Goal: Find specific page/section: Find specific page/section

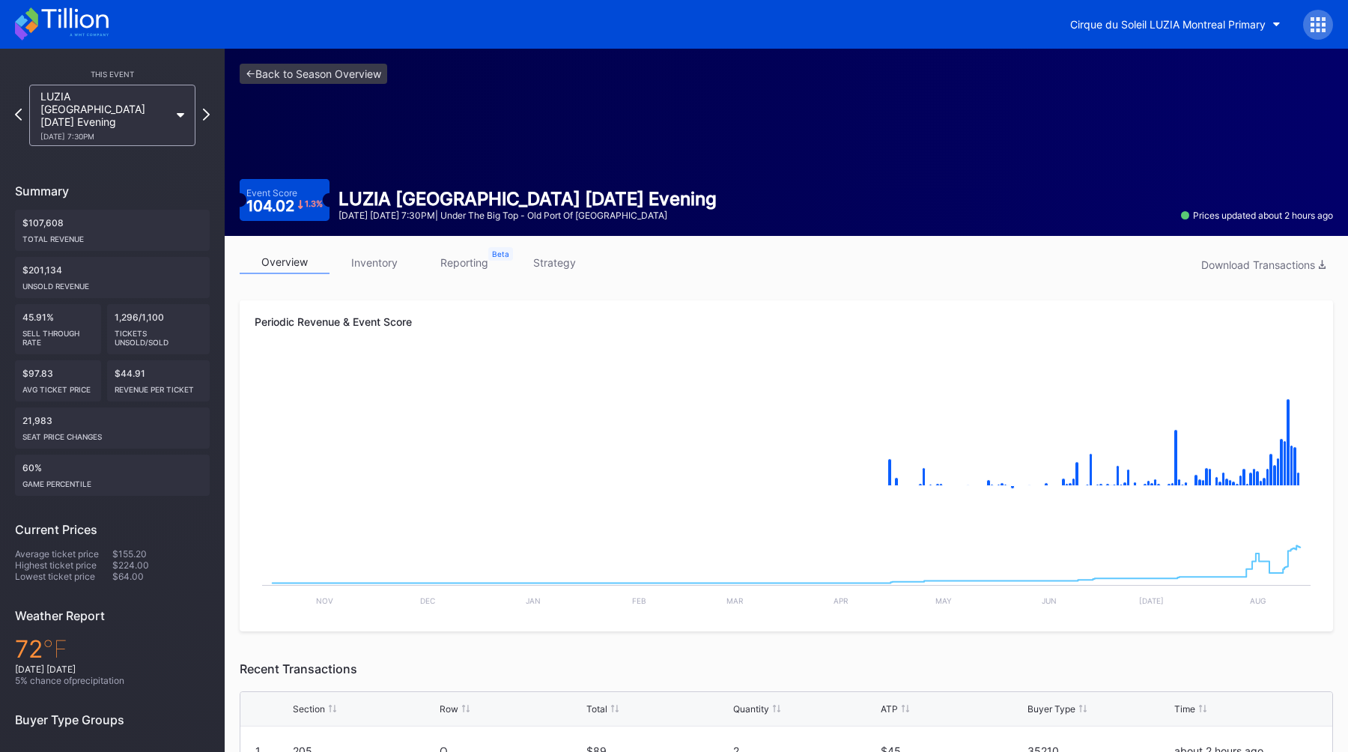
click at [1295, 35] on div "Cirque du Soleil LUZIA Montreal Primary" at bounding box center [1196, 25] width 274 height 30
click at [1324, 34] on div at bounding box center [1319, 25] width 30 height 30
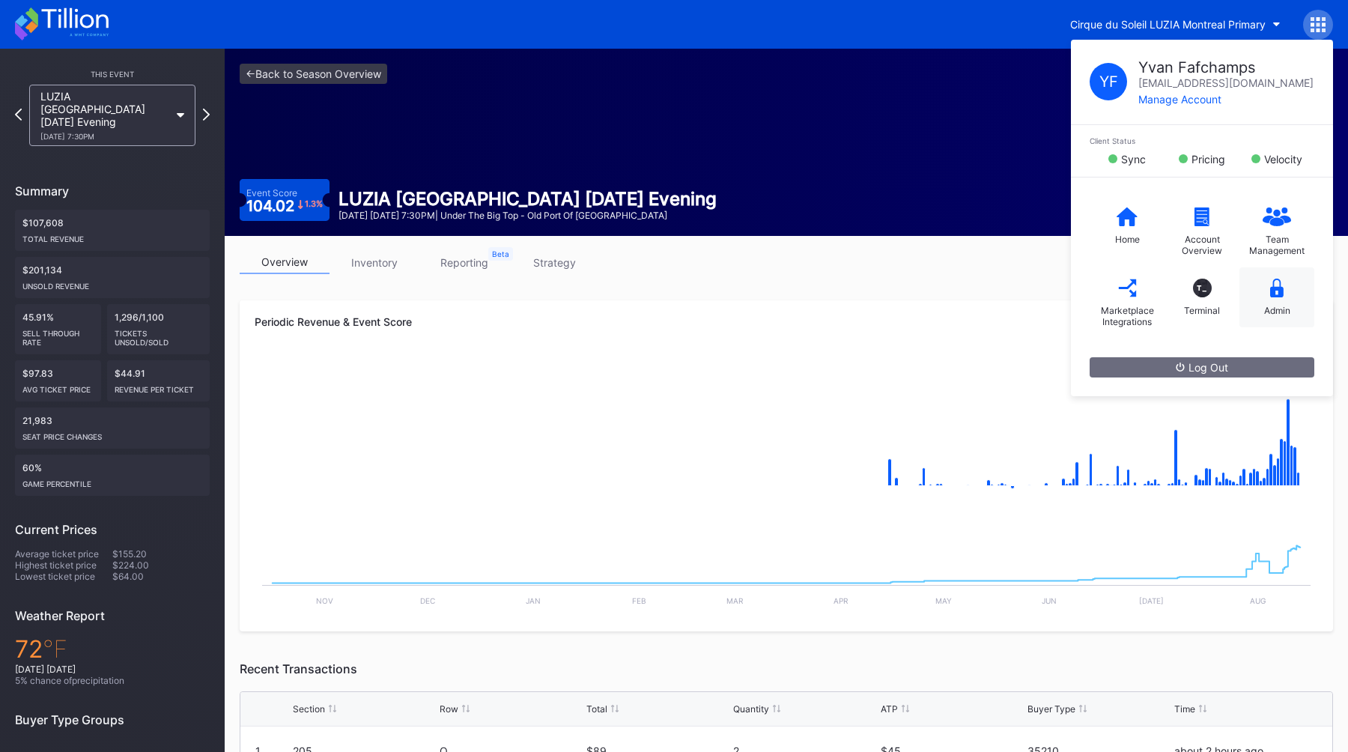
click at [1288, 309] on div "Admin" at bounding box center [1278, 310] width 26 height 11
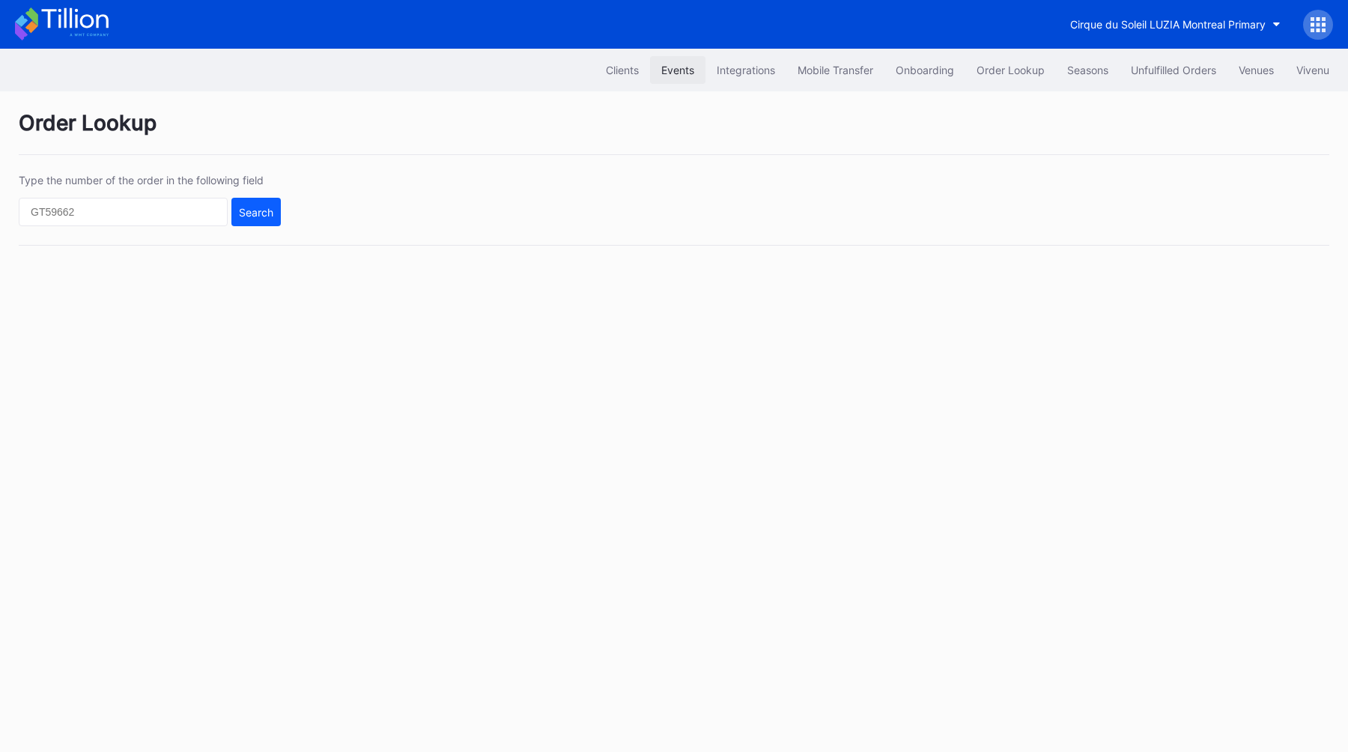
click at [676, 76] on button "Events" at bounding box center [677, 70] width 55 height 28
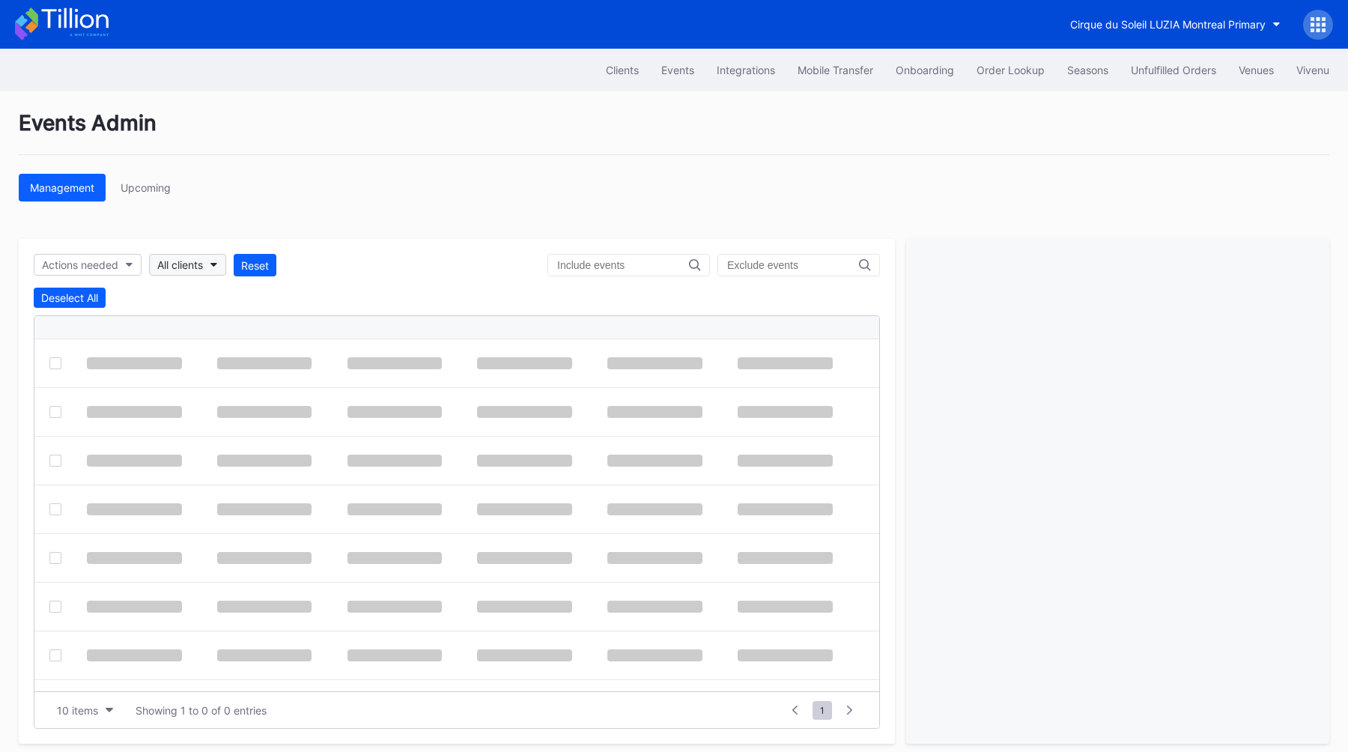
click at [190, 269] on div "All clients" at bounding box center [180, 264] width 46 height 13
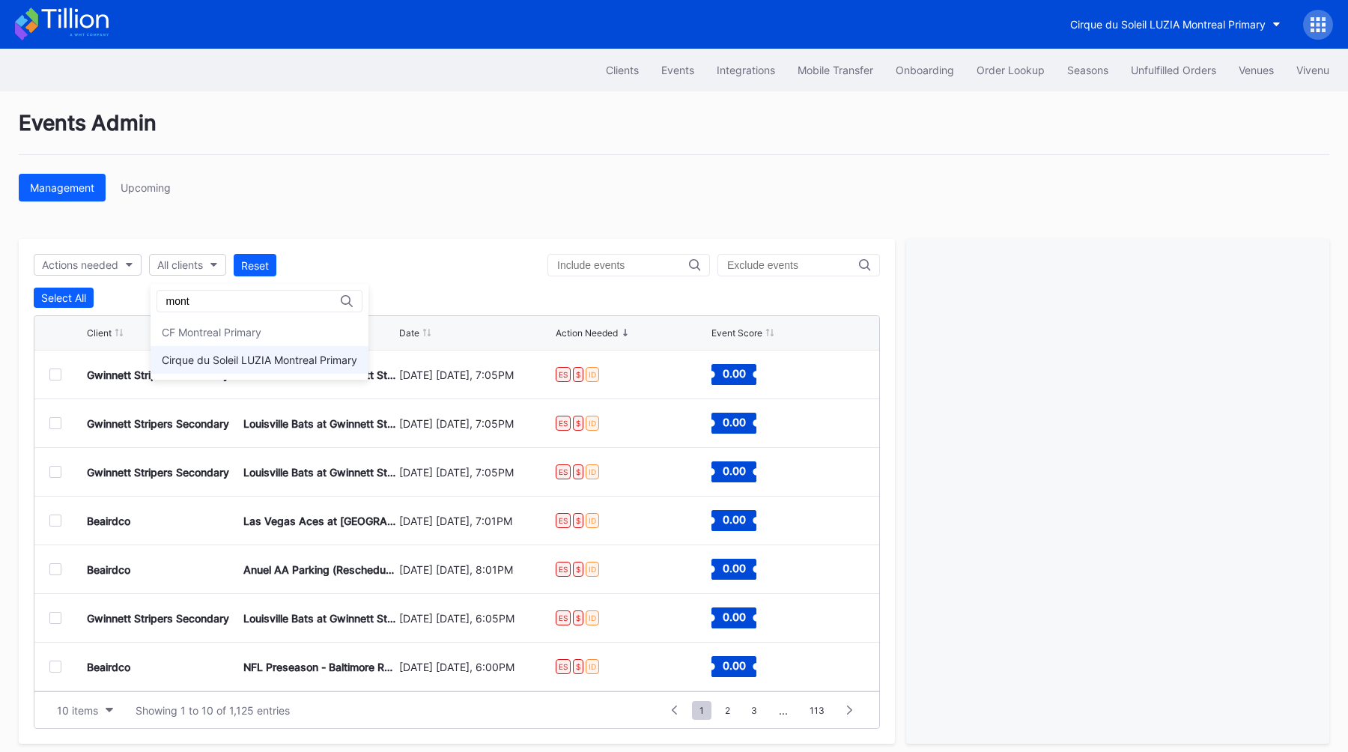
type input "mont"
click at [230, 354] on div "Cirque du Soleil LUZIA Montreal Primary" at bounding box center [260, 360] width 196 height 13
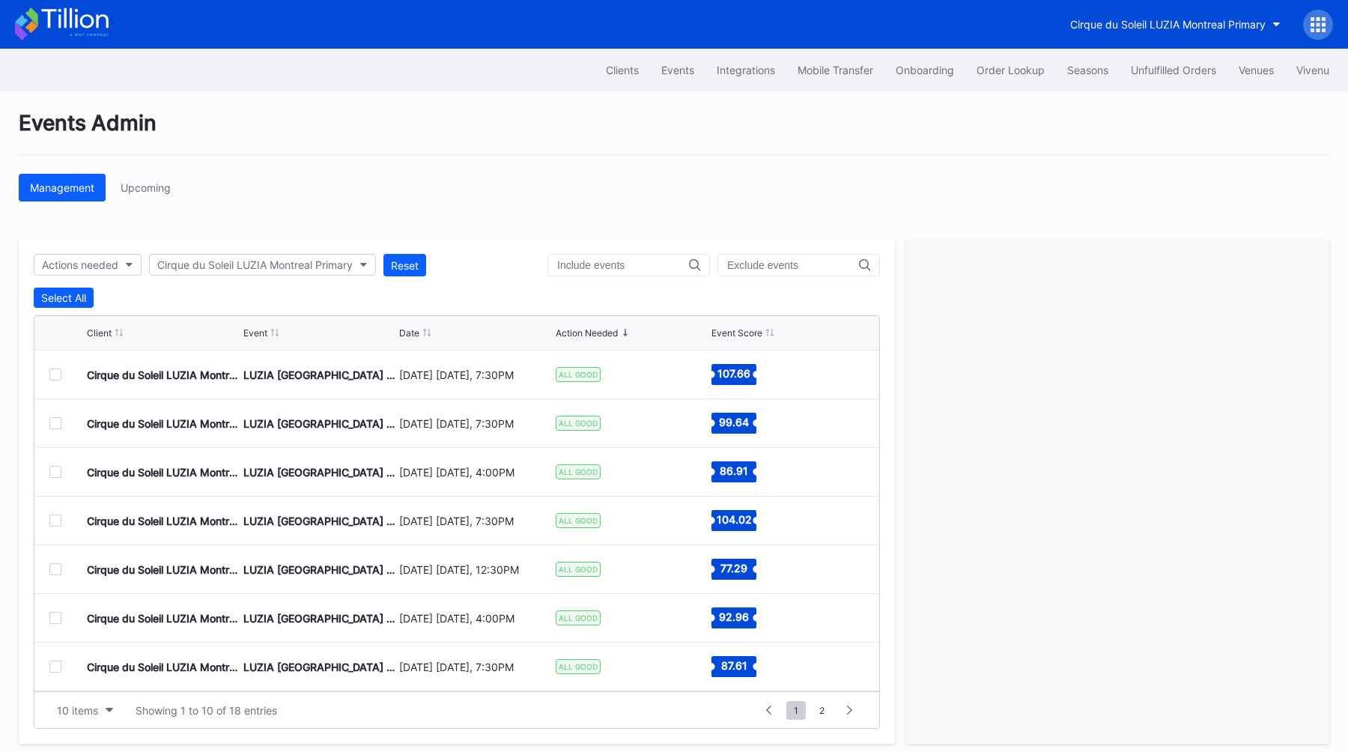
click at [52, 371] on div at bounding box center [55, 375] width 12 height 12
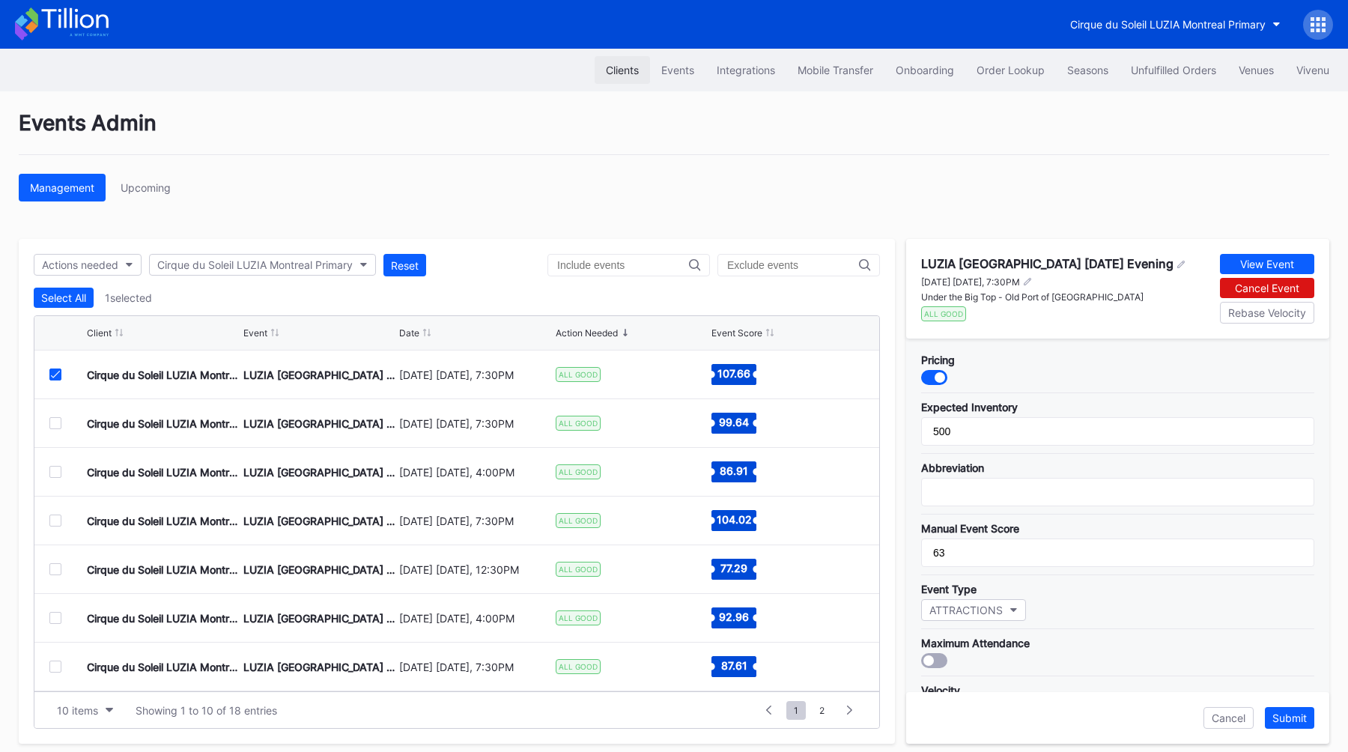
click at [623, 72] on div "Clients" at bounding box center [622, 70] width 33 height 13
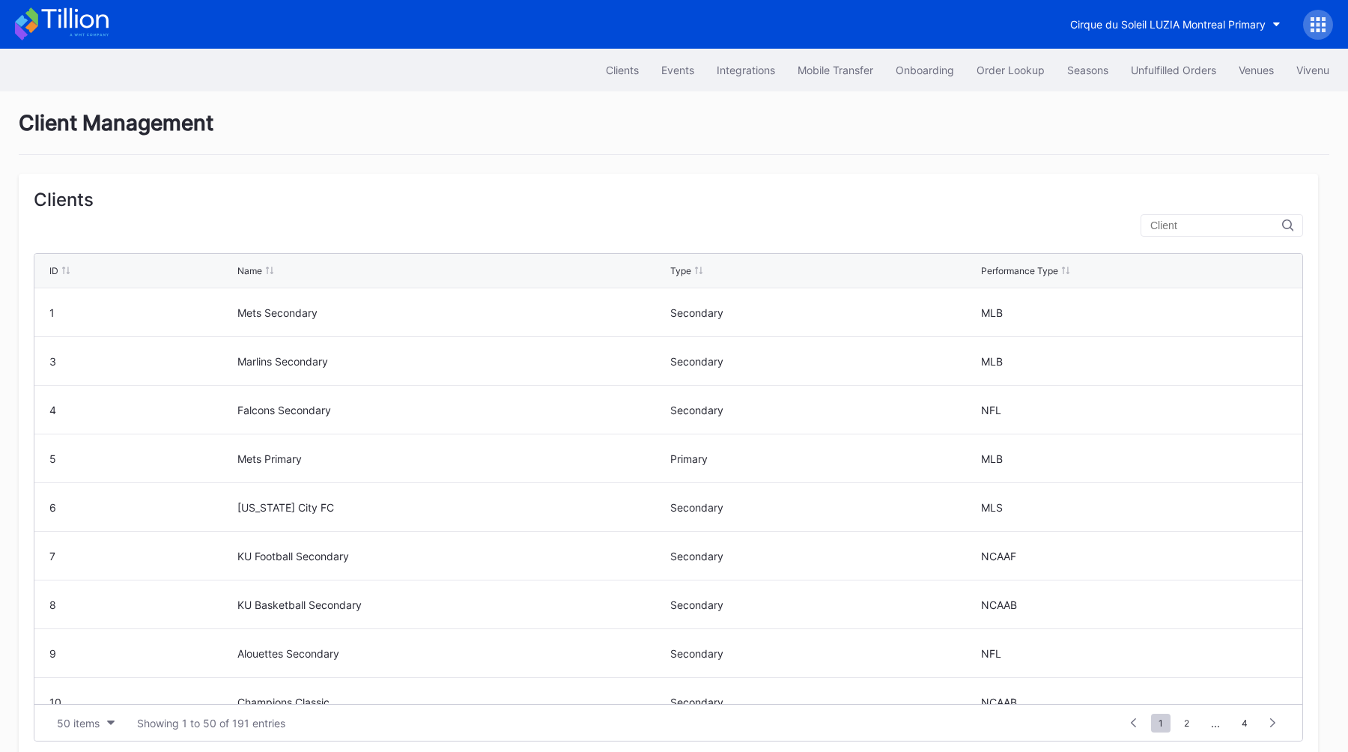
click at [1210, 225] on input "text" at bounding box center [1217, 226] width 132 height 12
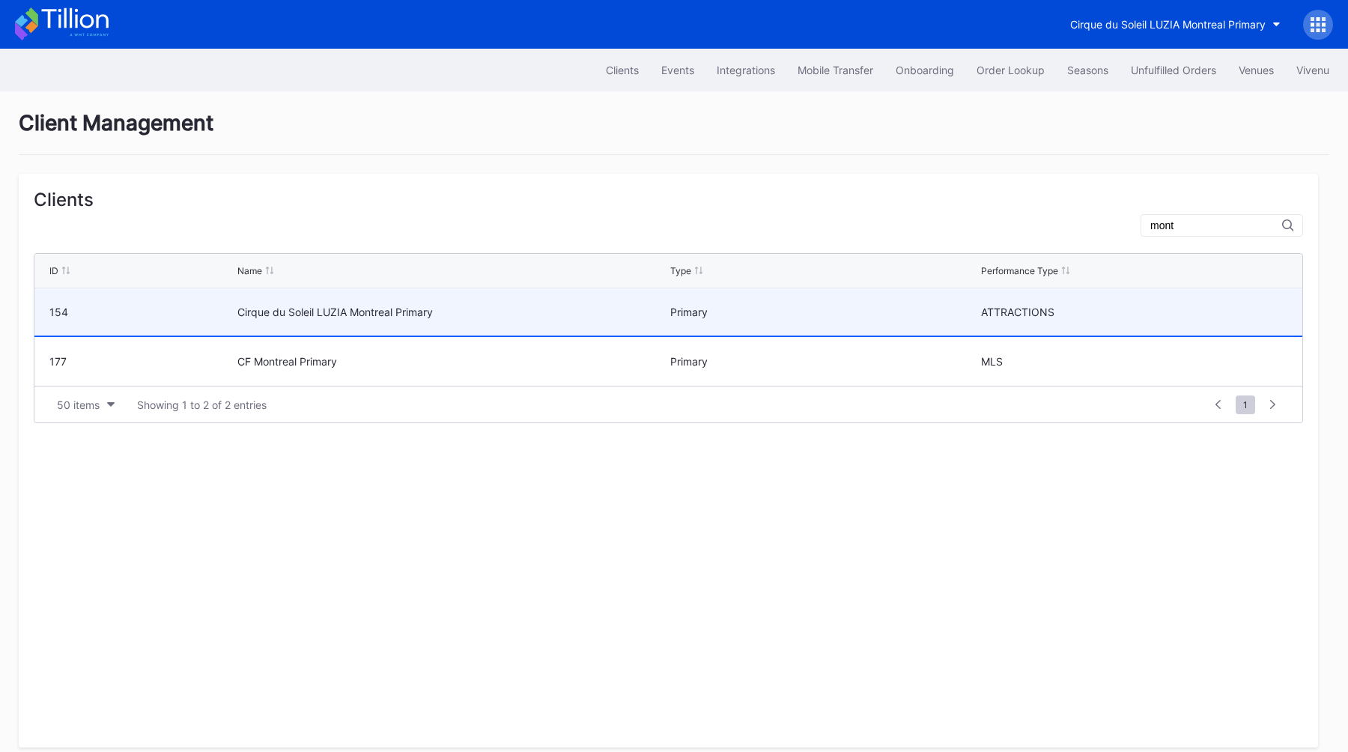
type input "mont"
click at [476, 311] on div "Cirque du Soleil LUZIA Montreal Primary" at bounding box center [451, 312] width 429 height 13
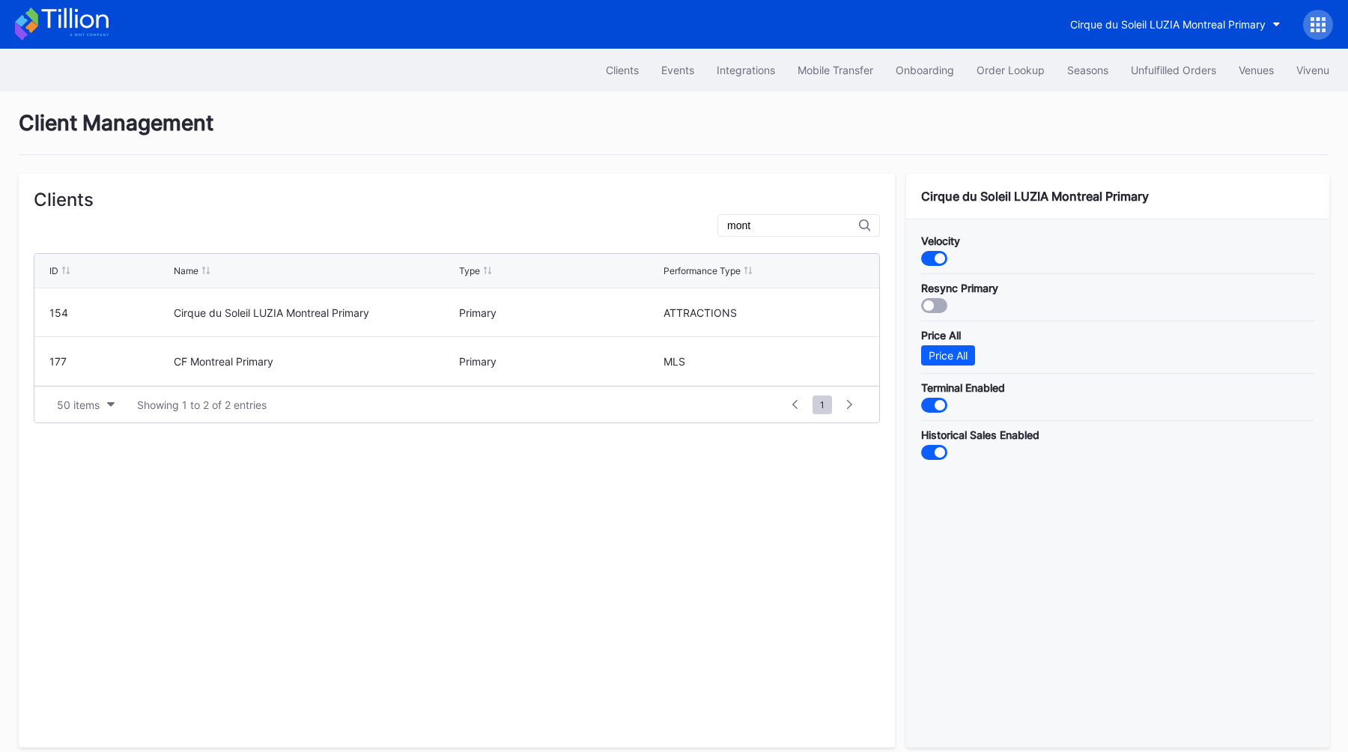
click at [470, 179] on div "Clients mont ID Name Type Performance Type 154 [GEOGRAPHIC_DATA] Primary Primar…" at bounding box center [457, 461] width 877 height 574
click at [1315, 32] on div at bounding box center [1319, 25] width 30 height 30
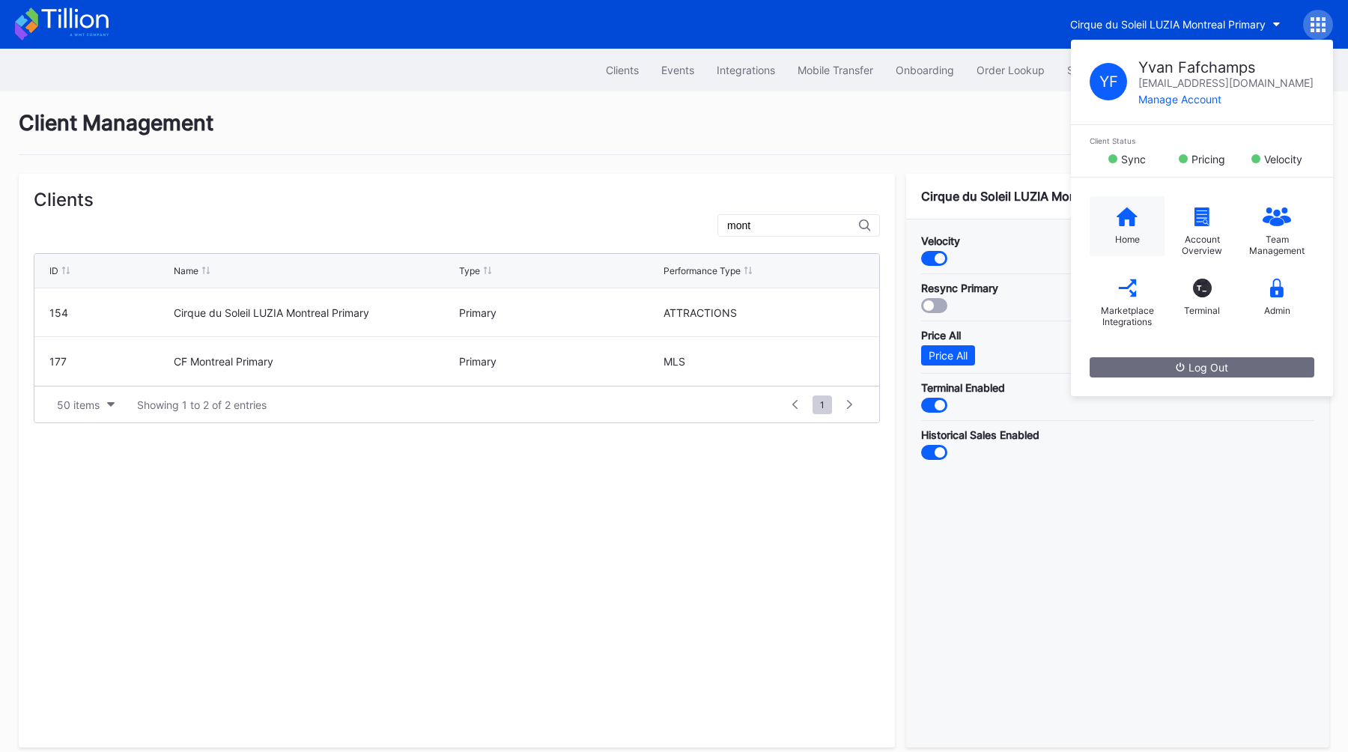
click at [1119, 223] on icon at bounding box center [1127, 217] width 21 height 19
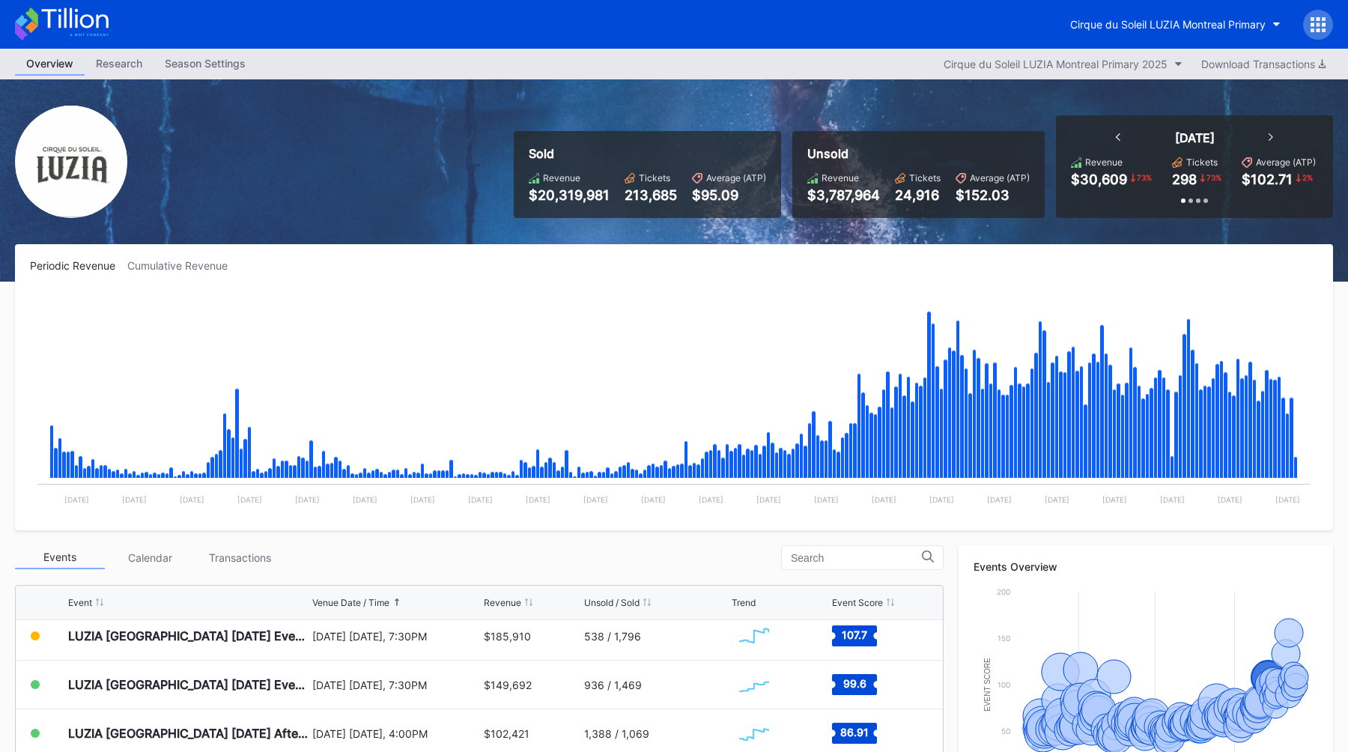
click at [1324, 22] on icon at bounding box center [1324, 24] width 4 height 4
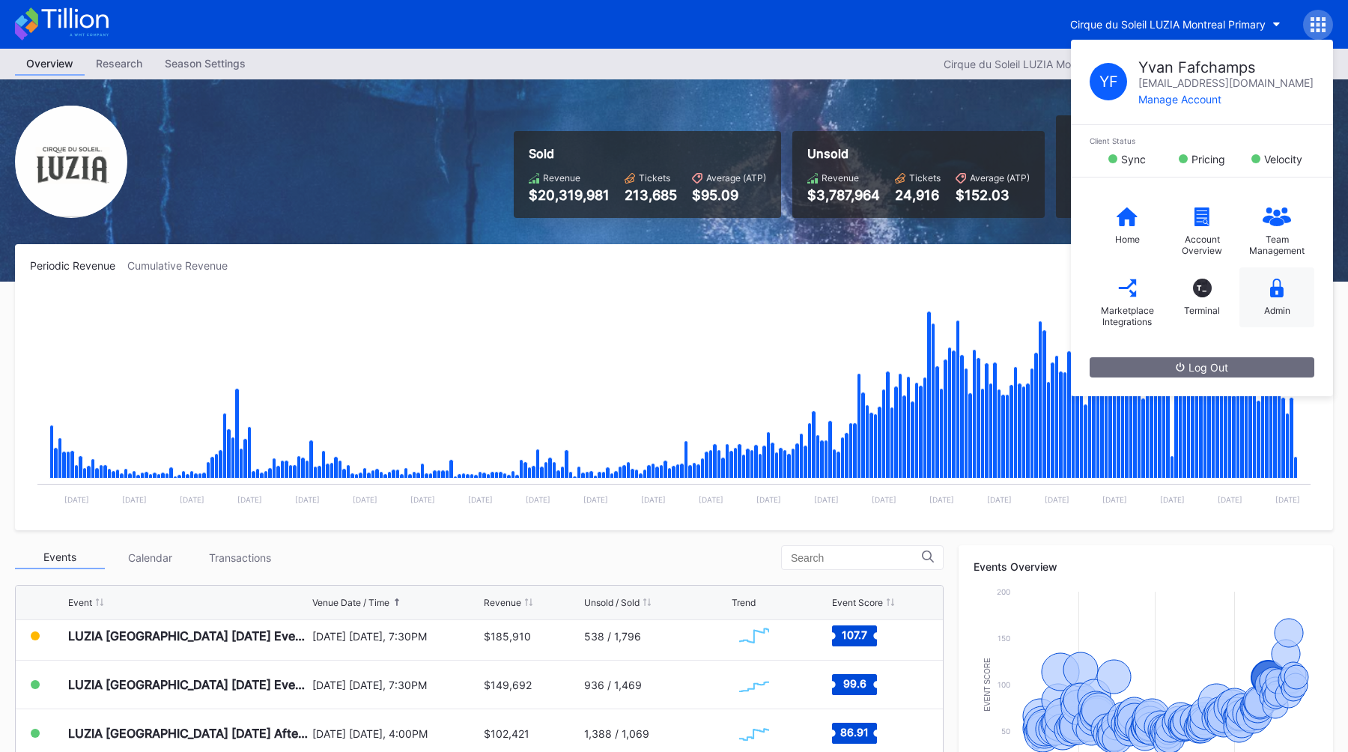
click at [1288, 312] on div "Admin" at bounding box center [1278, 310] width 26 height 11
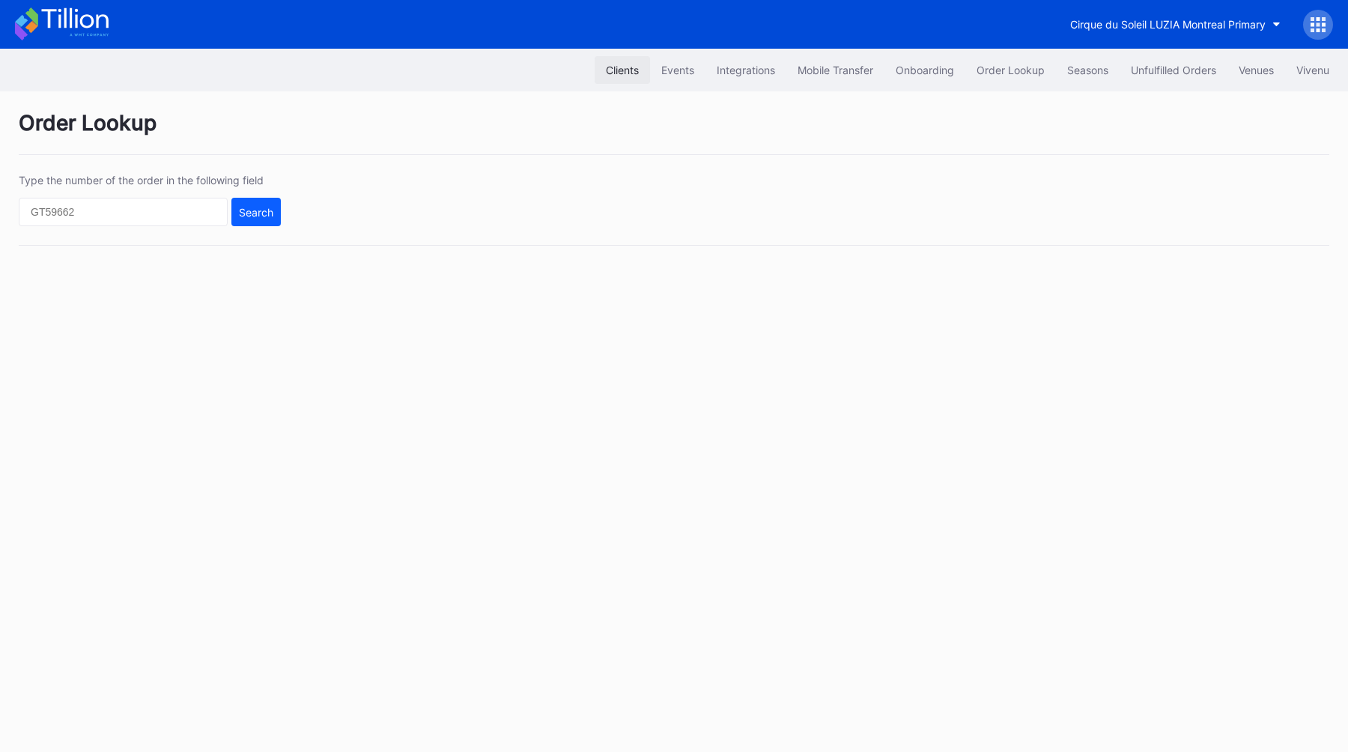
click at [606, 71] on div "Clients" at bounding box center [622, 70] width 33 height 13
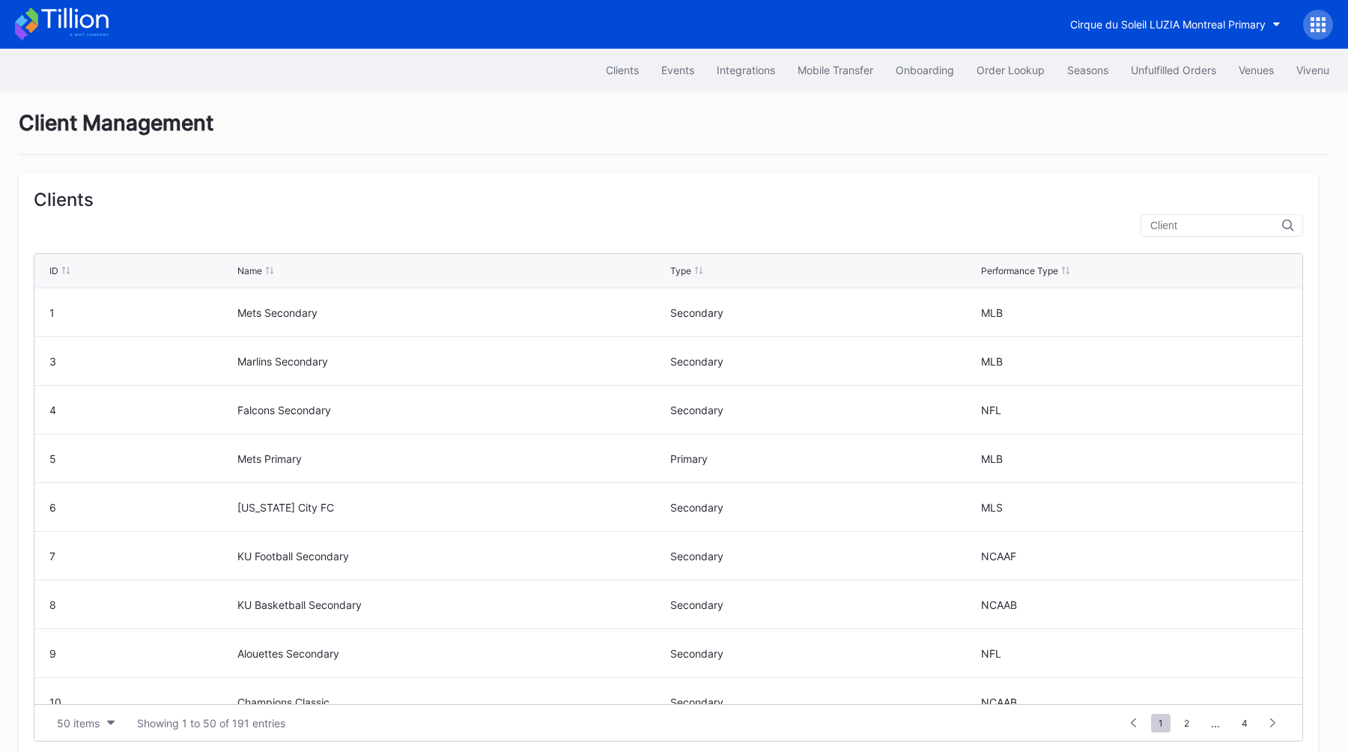
click at [1190, 225] on input "text" at bounding box center [1217, 226] width 132 height 12
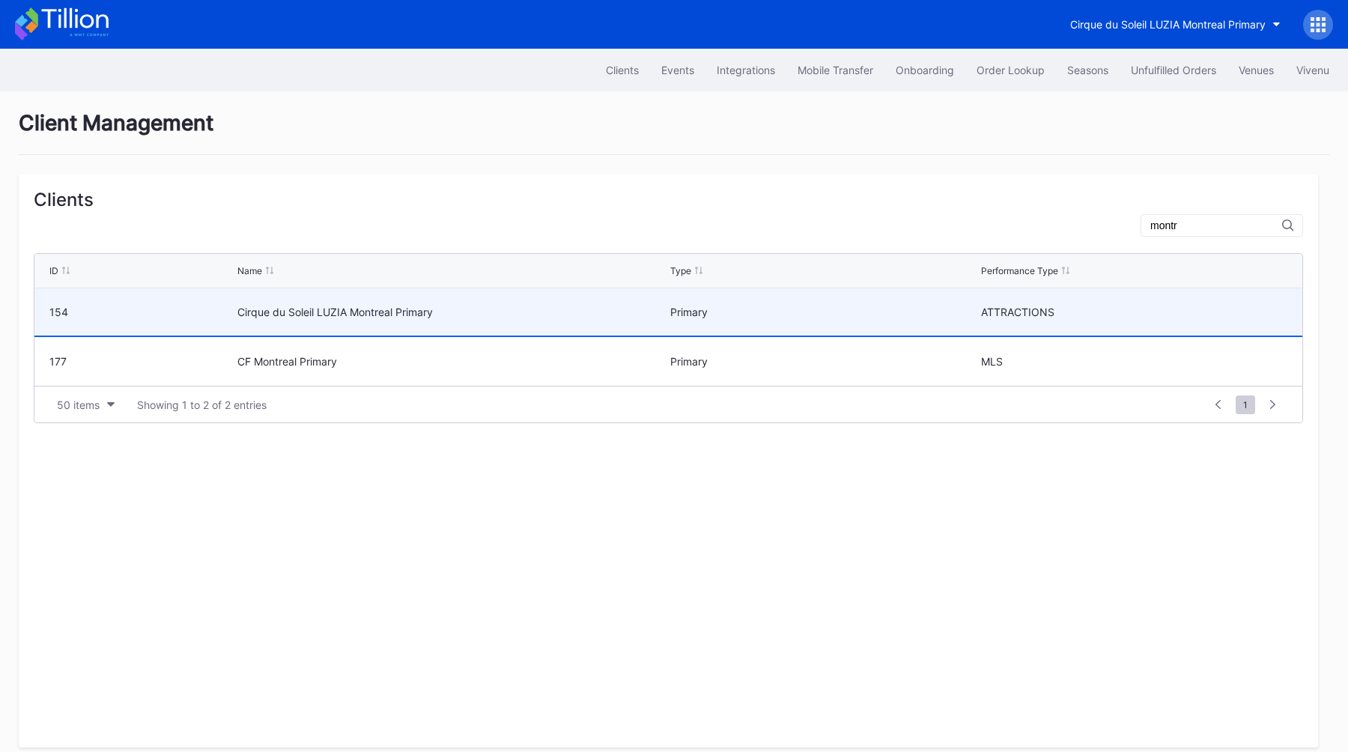
click at [418, 303] on div "Cirque du Soleil LUZIA Montreal Primary" at bounding box center [451, 311] width 429 height 47
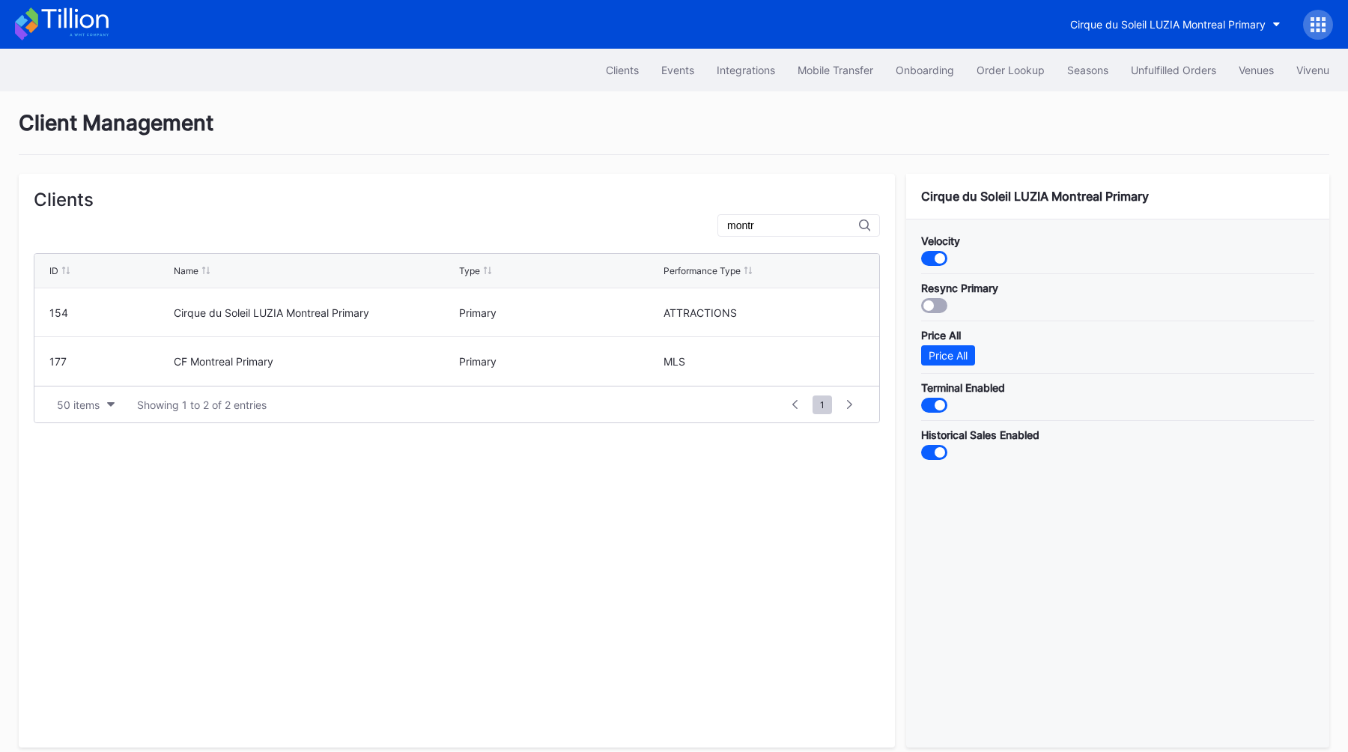
click at [940, 262] on div at bounding box center [940, 258] width 10 height 10
click at [789, 227] on input "montr" at bounding box center [793, 226] width 132 height 12
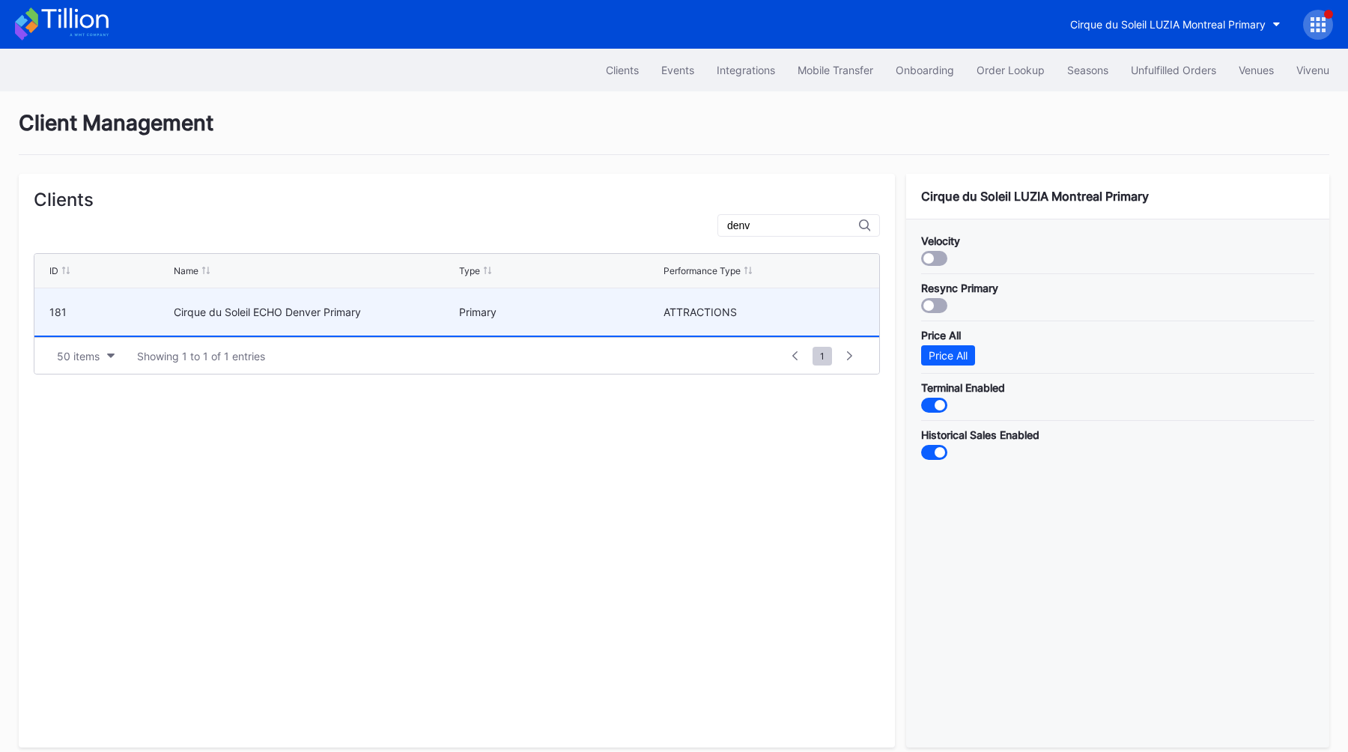
type input "denv"
click at [236, 306] on div "Cirque du Soleil ECHO Denver Primary" at bounding box center [315, 312] width 282 height 13
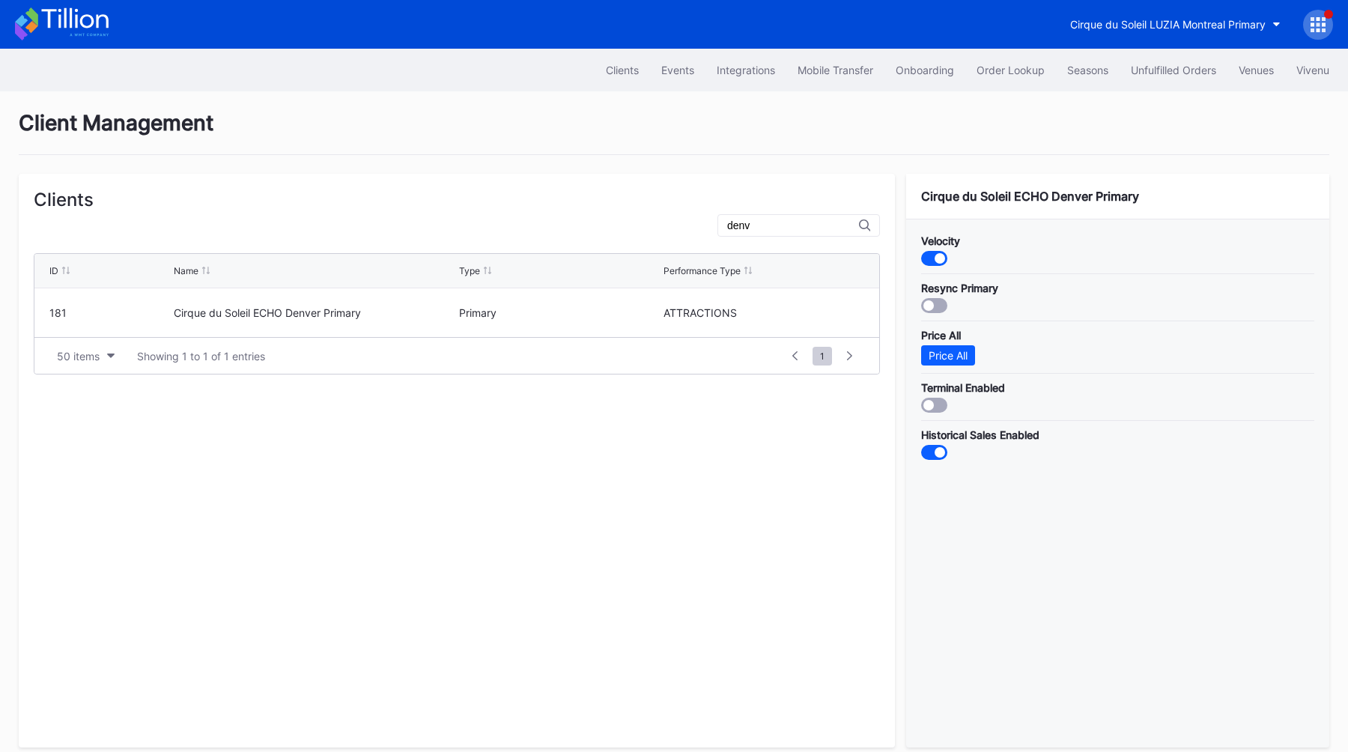
click at [931, 255] on div at bounding box center [934, 258] width 26 height 15
click at [691, 169] on div "Client Management Clients denv ID Name Type Performance Type 181 Cirque du Sole…" at bounding box center [674, 741] width 1348 height 1301
